Goal: Information Seeking & Learning: Check status

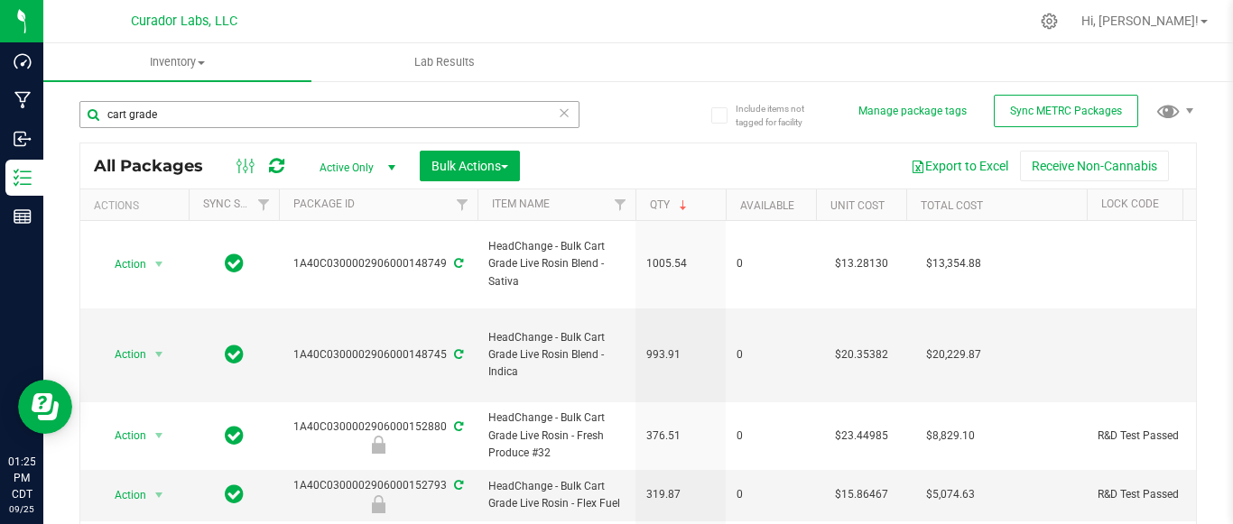
scroll to position [0, 66]
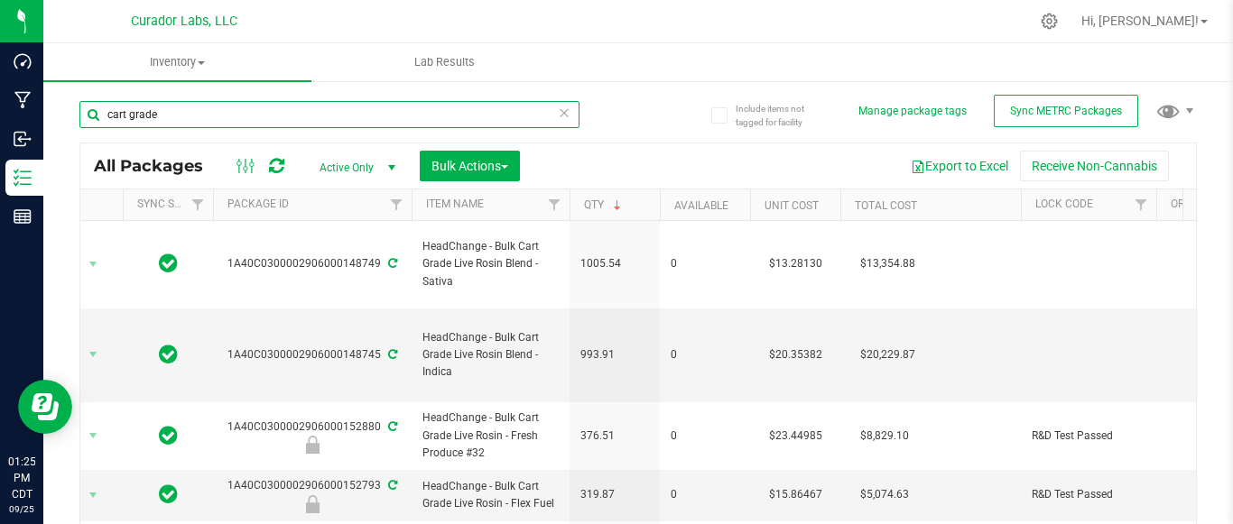
click at [290, 121] on input "cart grade" at bounding box center [329, 114] width 500 height 27
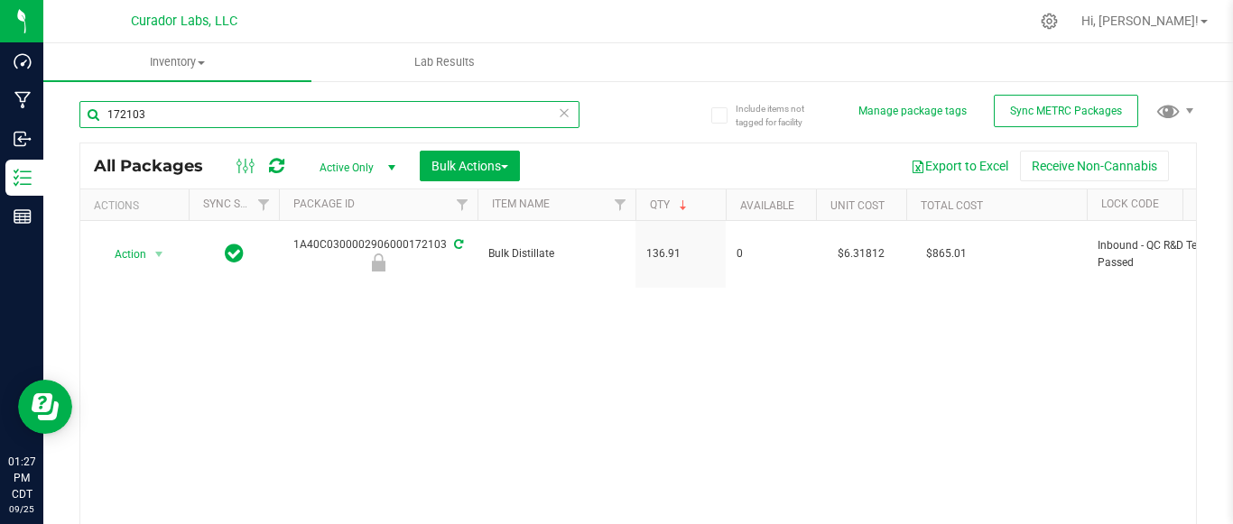
click at [221, 107] on input "172103" at bounding box center [329, 114] width 500 height 27
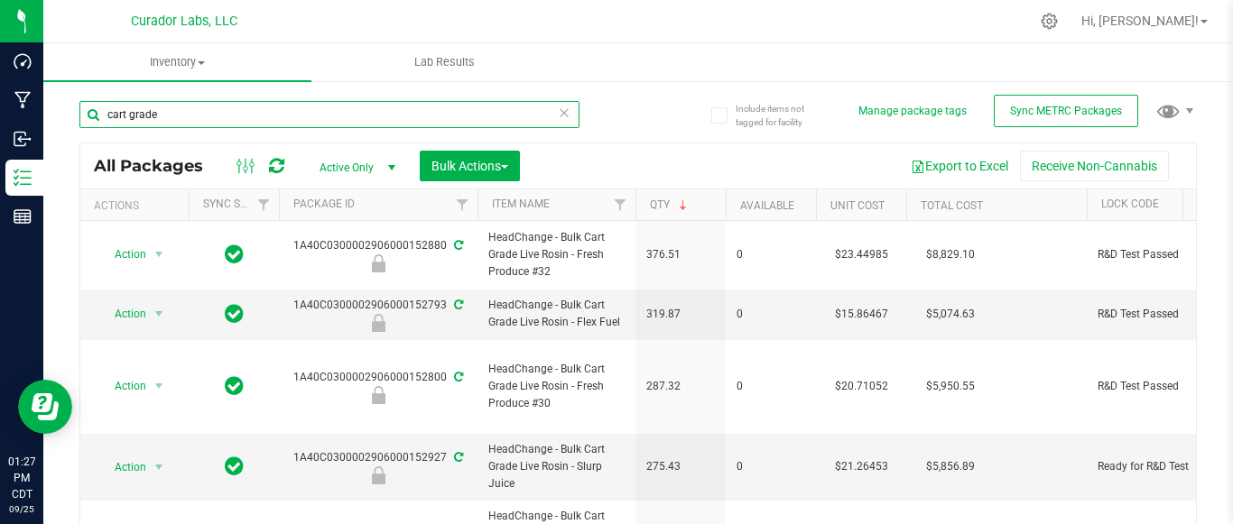
type input "cart grade"
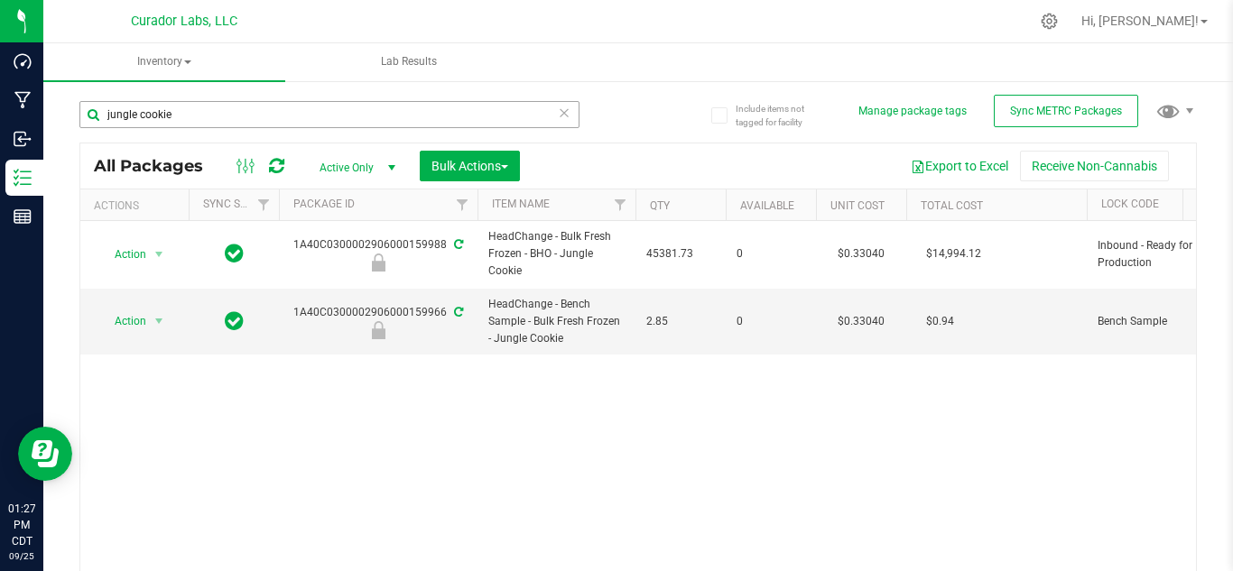
scroll to position [0, 44]
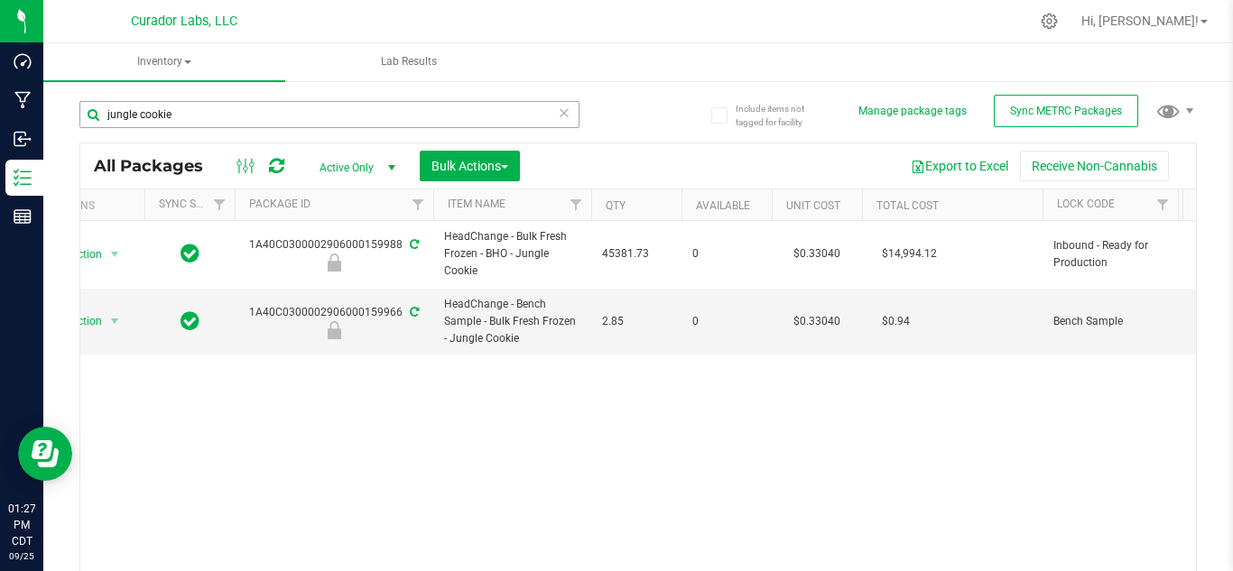
click at [186, 109] on input "jungle cookie" at bounding box center [329, 114] width 500 height 27
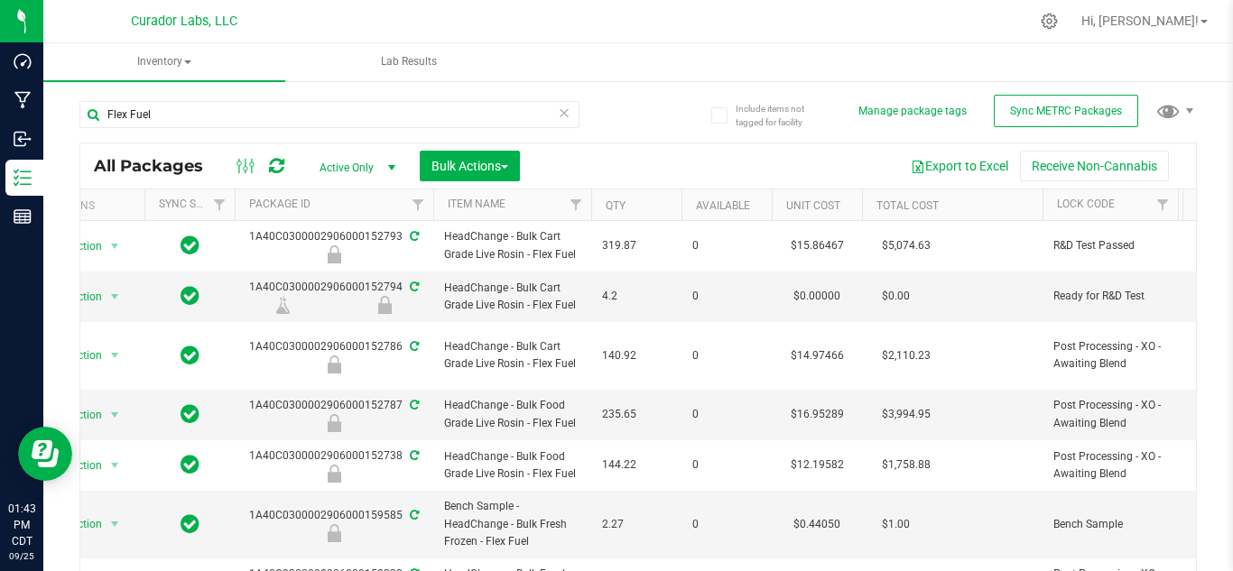
type input "Flex Fuel"
